Goal: Find contact information: Find contact information

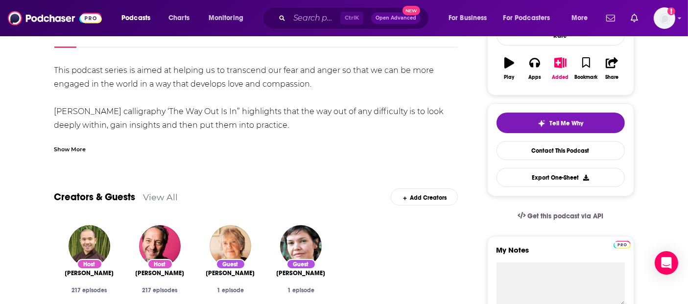
scroll to position [217, 0]
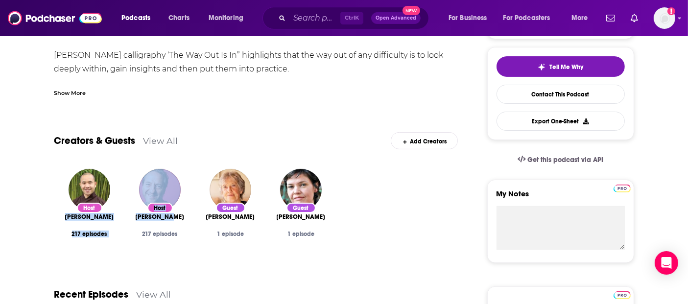
drag, startPoint x: 179, startPoint y: 217, endPoint x: 70, endPoint y: 217, distance: 109.6
click at [70, 217] on div "Host Phap Huu 217 episodes Host Jo Confino 217 episodes Guest Joanna Macy 1 epi…" at bounding box center [256, 213] width 404 height 104
copy div "Phap Huu 217 episodes Host Jo Confino"
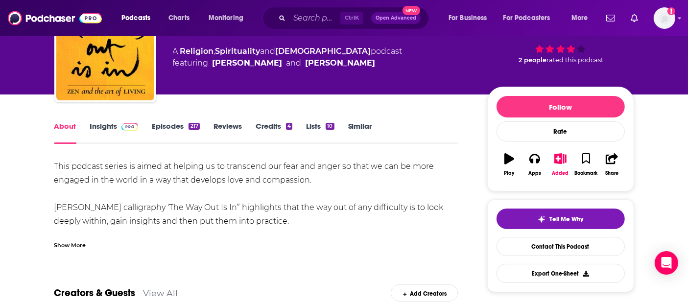
scroll to position [0, 0]
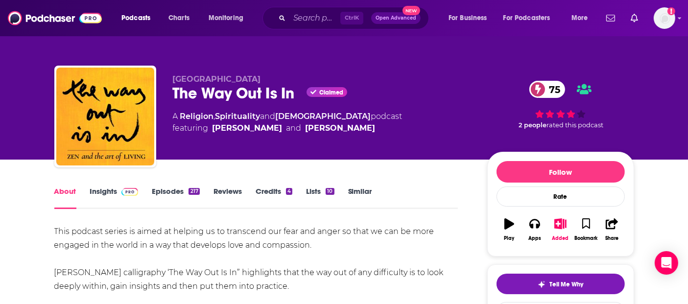
click at [107, 186] on link "Insights" at bounding box center [114, 197] width 48 height 23
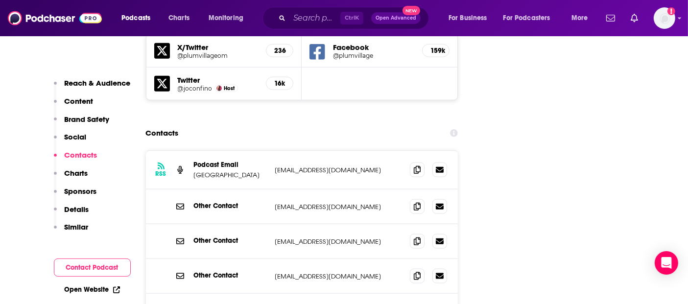
scroll to position [1196, 0]
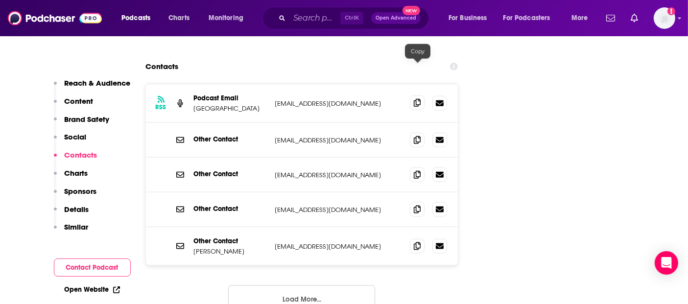
click at [413, 95] on span at bounding box center [417, 102] width 15 height 15
click at [418, 136] on icon at bounding box center [417, 140] width 7 height 8
click at [419, 170] on icon at bounding box center [417, 174] width 7 height 8
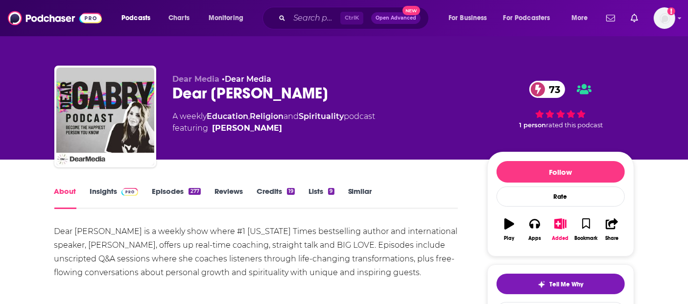
click at [105, 197] on link "Insights" at bounding box center [114, 197] width 48 height 23
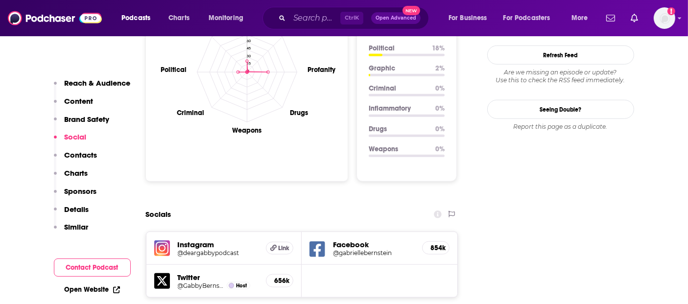
scroll to position [1088, 0]
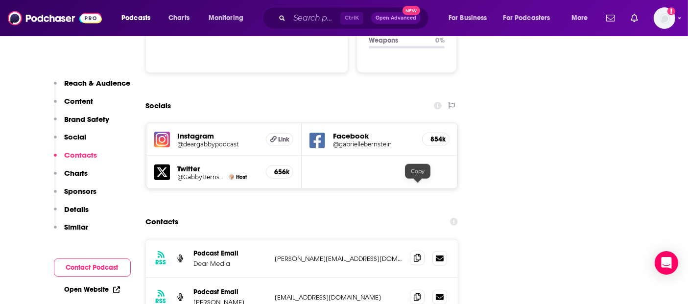
click at [416, 254] on icon at bounding box center [417, 258] width 7 height 8
click at [417, 293] on icon at bounding box center [417, 297] width 7 height 8
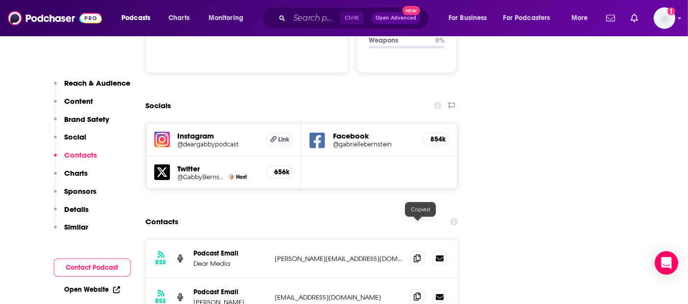
click at [417, 293] on icon at bounding box center [417, 297] width 7 height 8
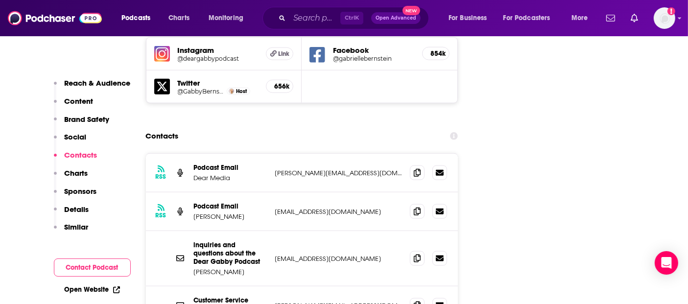
scroll to position [1196, 0]
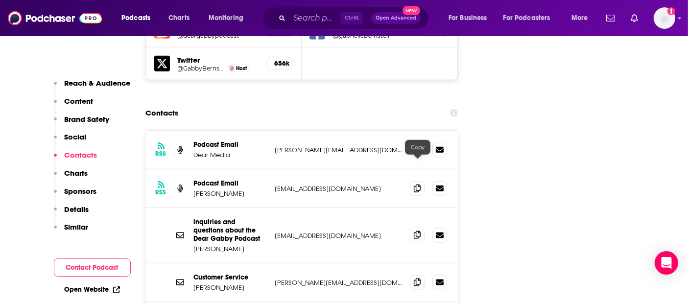
click at [417, 231] on icon at bounding box center [417, 235] width 7 height 8
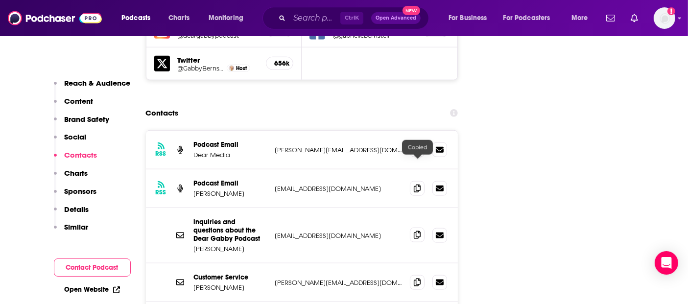
click at [418, 231] on icon at bounding box center [417, 235] width 7 height 8
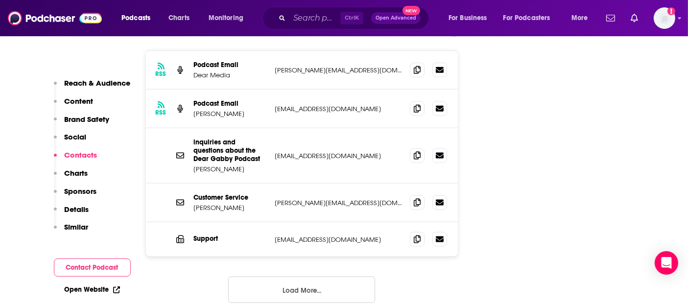
scroll to position [1142, 0]
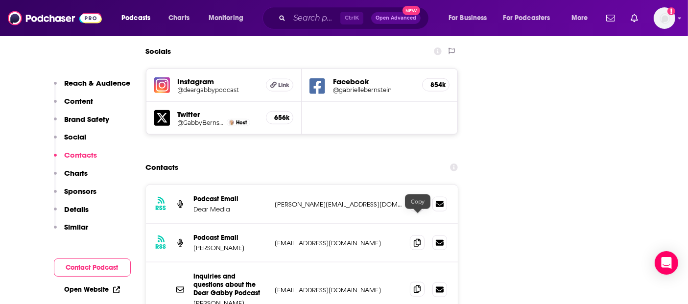
click at [416, 285] on icon at bounding box center [417, 289] width 7 height 8
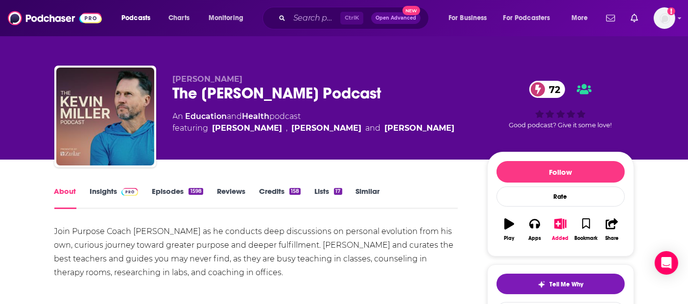
click at [99, 189] on link "Insights" at bounding box center [114, 197] width 48 height 23
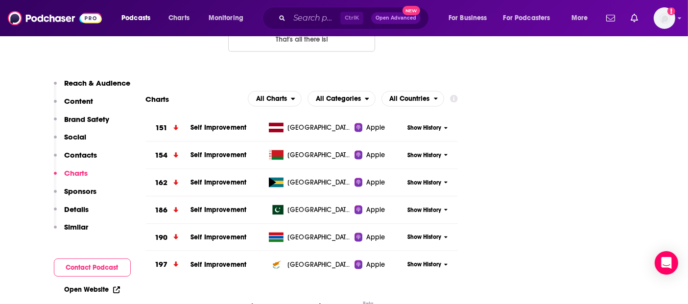
scroll to position [1196, 0]
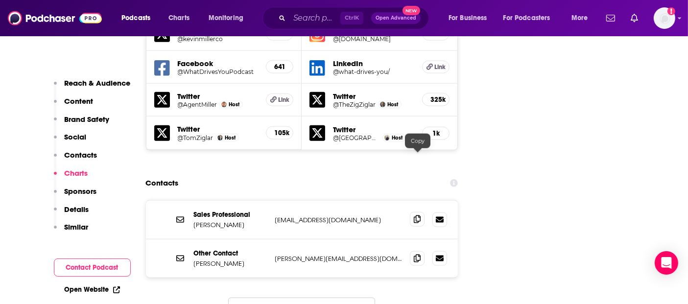
click at [416, 215] on icon at bounding box center [417, 219] width 7 height 8
click at [418, 254] on icon at bounding box center [417, 258] width 7 height 8
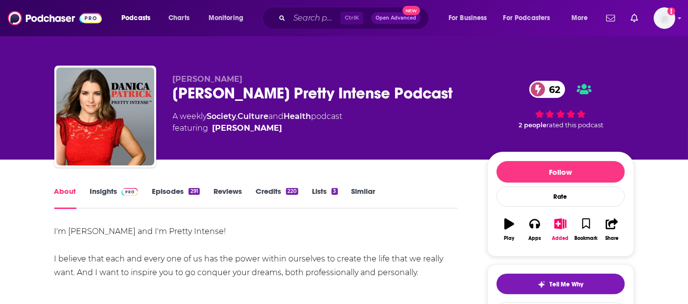
click at [100, 188] on link "Insights" at bounding box center [114, 197] width 48 height 23
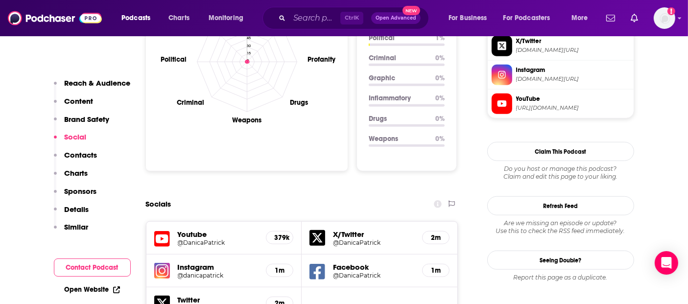
scroll to position [1088, 0]
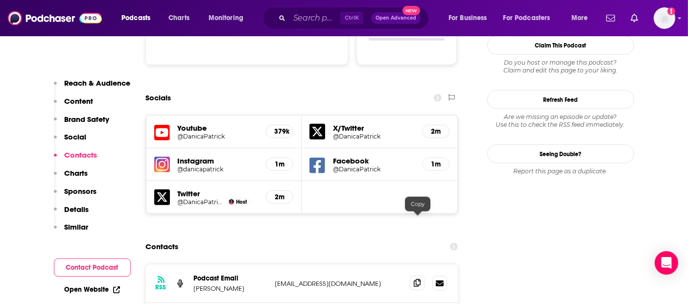
click at [416, 279] on icon at bounding box center [417, 283] width 7 height 8
drag, startPoint x: 217, startPoint y: 226, endPoint x: 192, endPoint y: 226, distance: 25.5
click at [192, 264] on div "RSS Podcast Email Jennifer Cawley jen@jennifercawley.com jen@jennifercawley.com" at bounding box center [302, 283] width 312 height 39
copy p "Jennifer"
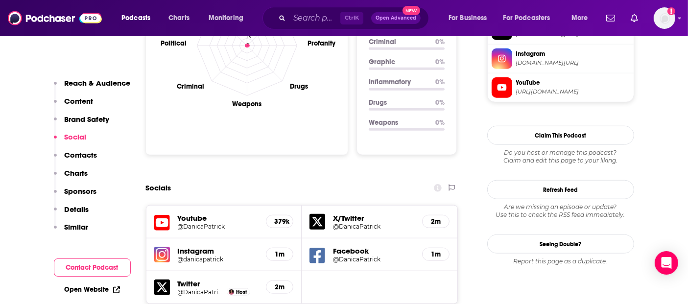
scroll to position [924, 0]
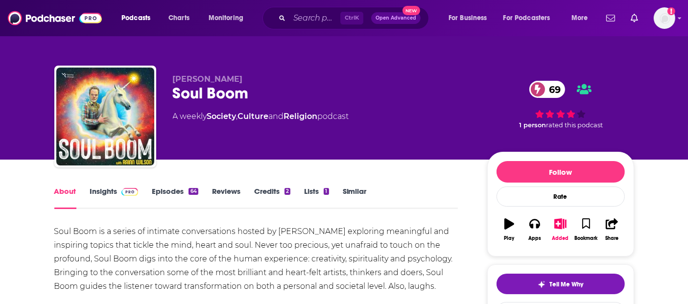
click at [122, 190] on img at bounding box center [129, 192] width 17 height 8
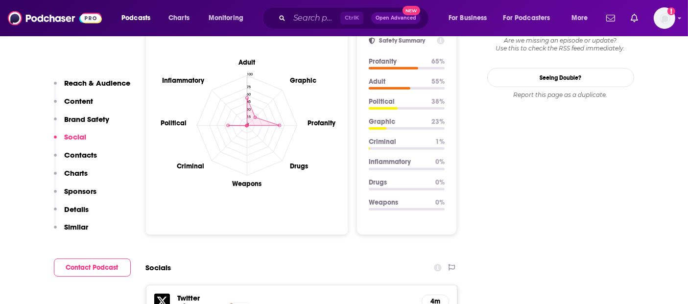
scroll to position [1088, 0]
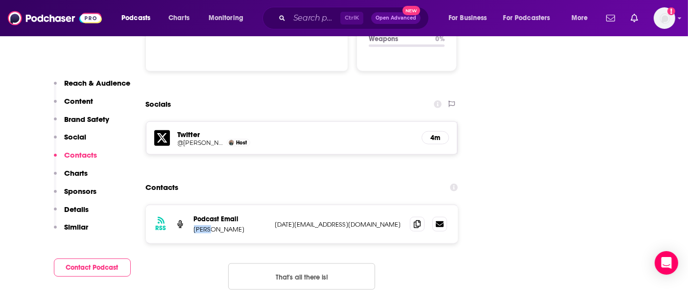
drag, startPoint x: 210, startPoint y: 171, endPoint x: 193, endPoint y: 171, distance: 16.6
click at [194, 225] on p "Rainn Wilson" at bounding box center [230, 229] width 73 height 8
copy p "Rainn"
click at [419, 220] on icon at bounding box center [417, 224] width 7 height 8
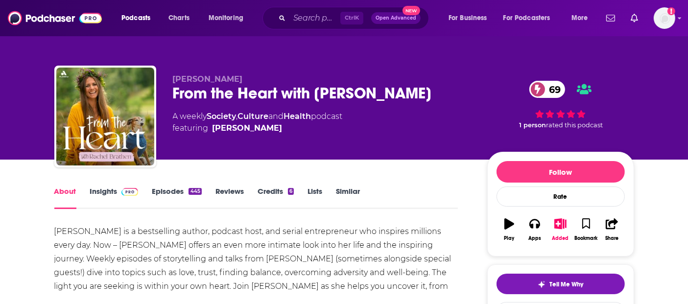
click at [103, 186] on link "Insights" at bounding box center [114, 197] width 48 height 23
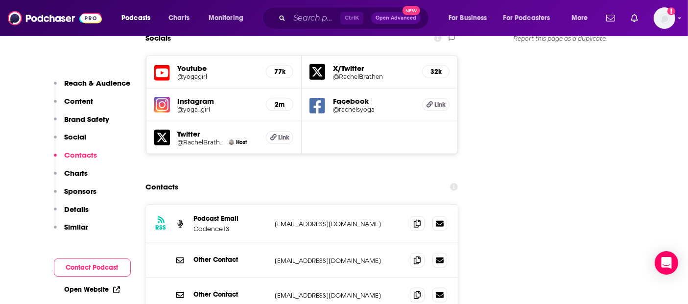
scroll to position [1142, 0]
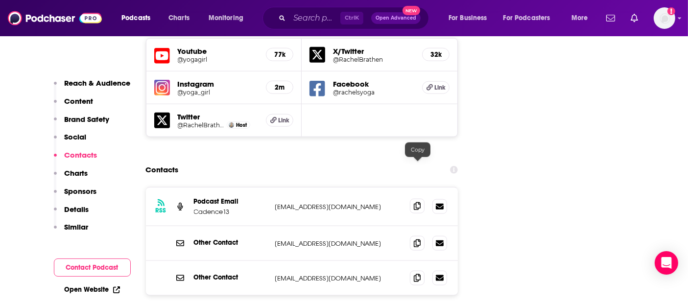
click at [416, 202] on icon at bounding box center [417, 206] width 7 height 8
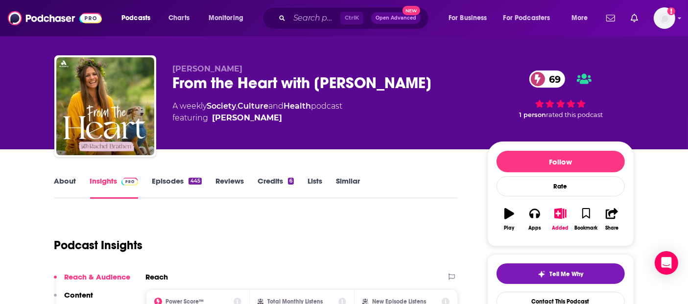
scroll to position [0, 0]
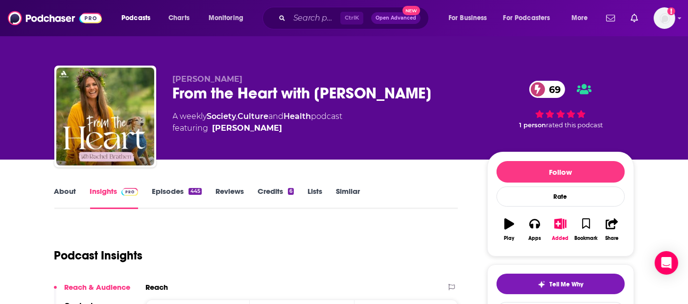
drag, startPoint x: 236, startPoint y: 77, endPoint x: 170, endPoint y: 78, distance: 65.6
click at [170, 78] on div "[PERSON_NAME] From the Heart with [PERSON_NAME] 69 A weekly Society , Culture a…" at bounding box center [344, 119] width 580 height 106
copy span "[PERSON_NAME]"
